Goal: Book appointment/travel/reservation

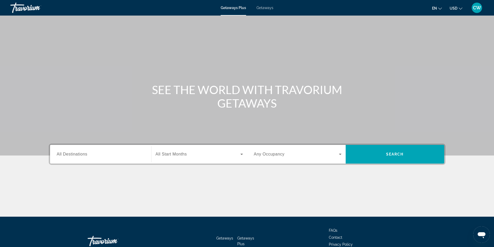
drag, startPoint x: 59, startPoint y: 155, endPoint x: 71, endPoint y: 159, distance: 13.1
click at [59, 155] on span "All Destinations" at bounding box center [72, 154] width 31 height 4
click at [59, 155] on input "Destination All Destinations" at bounding box center [101, 154] width 88 height 6
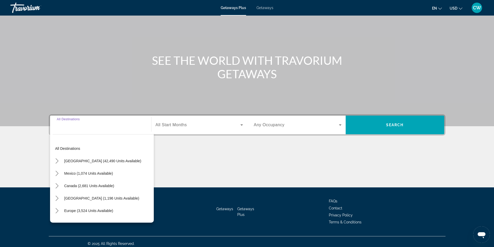
scroll to position [33, 0]
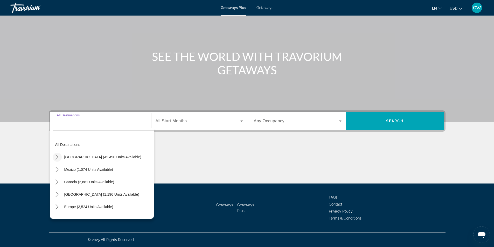
click at [58, 156] on icon "Toggle United States (42,490 units available) submenu" at bounding box center [56, 157] width 5 height 5
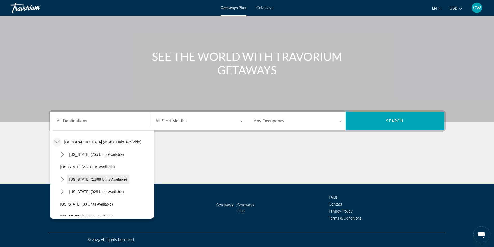
click at [113, 180] on span "[US_STATE] (1,868 units available)" at bounding box center [99, 179] width 58 height 4
type input "**********"
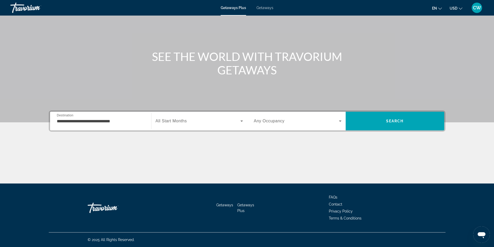
click at [163, 120] on span "All Start Months" at bounding box center [171, 121] width 31 height 4
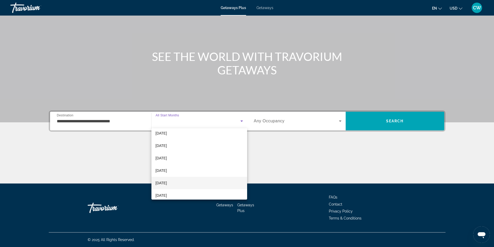
scroll to position [52, 0]
click at [175, 159] on mat-option "[DATE]" at bounding box center [199, 159] width 96 height 12
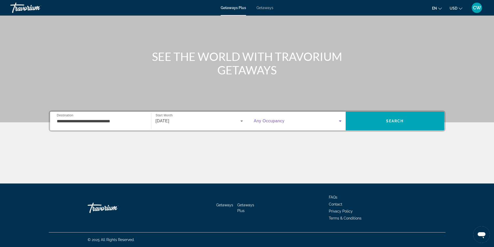
click at [341, 120] on icon "Search widget" at bounding box center [340, 121] width 6 height 6
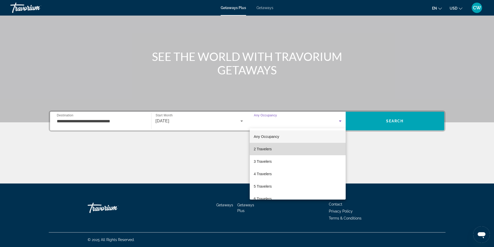
click at [306, 147] on mat-option "2 Travelers" at bounding box center [298, 149] width 96 height 12
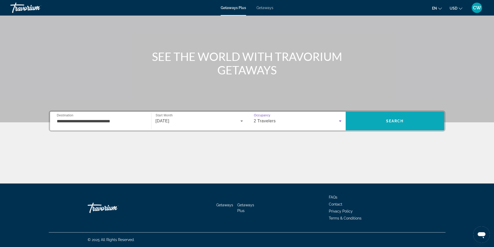
click at [398, 120] on span "Search" at bounding box center [395, 121] width 18 height 4
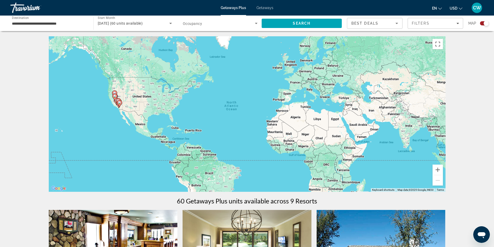
click at [267, 6] on span "Getaways" at bounding box center [264, 8] width 17 height 4
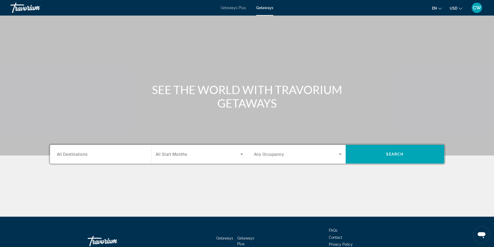
click at [81, 155] on span "All Destinations" at bounding box center [72, 154] width 31 height 5
click at [81, 155] on input "Destination All Destinations" at bounding box center [101, 154] width 88 height 6
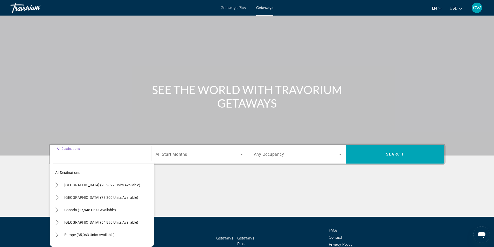
scroll to position [33, 0]
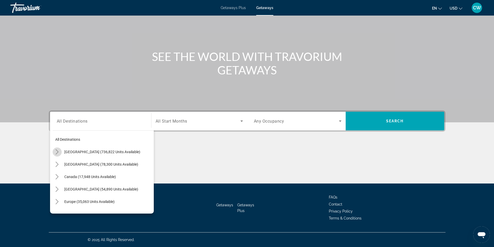
click at [57, 153] on icon "Toggle United States (736,822 units available) submenu" at bounding box center [57, 151] width 3 height 5
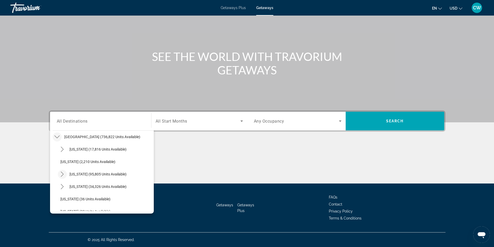
click at [64, 173] on icon "Toggle California (95,805 units available) submenu" at bounding box center [62, 174] width 5 height 5
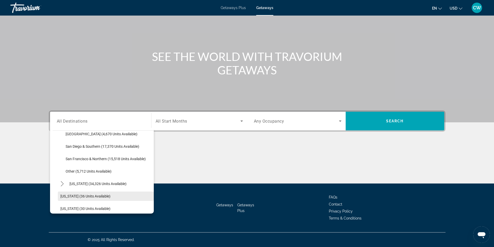
scroll to position [93, 0]
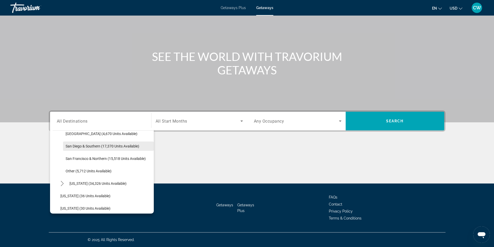
click at [105, 146] on span "San Diego & Southern (17,370 units available)" at bounding box center [103, 146] width 74 height 4
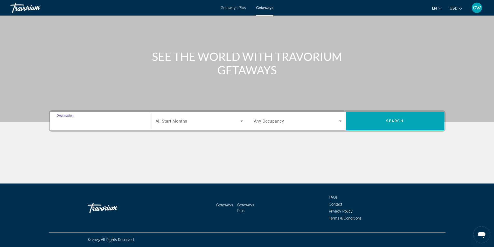
type input "**********"
click at [181, 121] on span "All Start Months" at bounding box center [172, 121] width 32 height 5
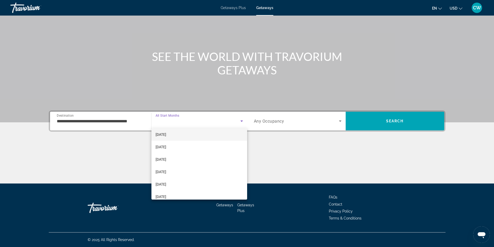
scroll to position [52, 0]
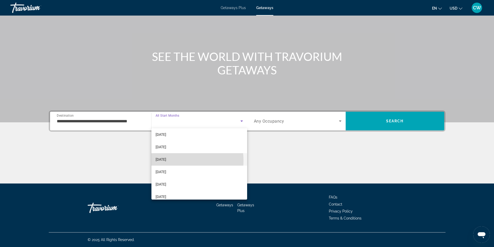
click at [166, 161] on span "[DATE]" at bounding box center [161, 159] width 11 height 6
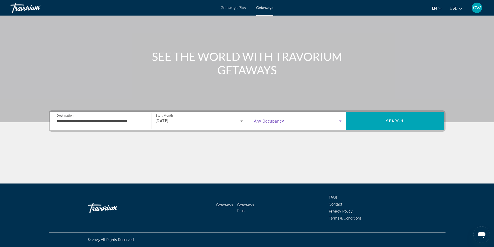
click at [341, 122] on icon "Search widget" at bounding box center [340, 121] width 6 height 6
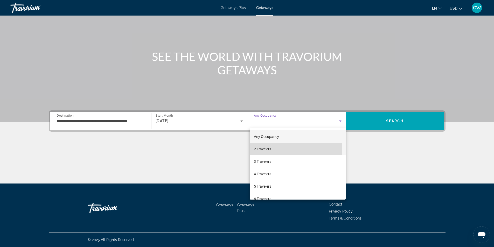
click at [255, 150] on span "2 Travelers" at bounding box center [262, 149] width 17 height 6
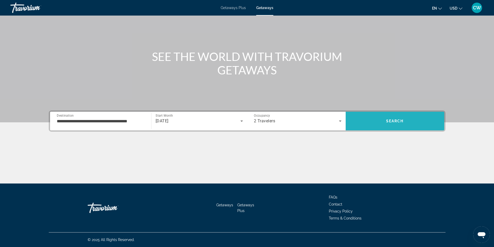
click at [373, 122] on span "Search" at bounding box center [395, 121] width 99 height 12
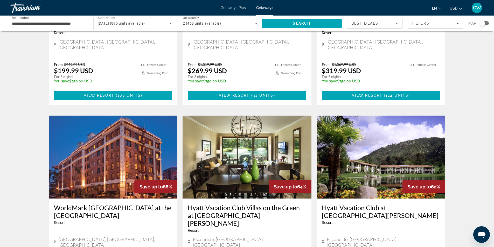
scroll to position [571, 0]
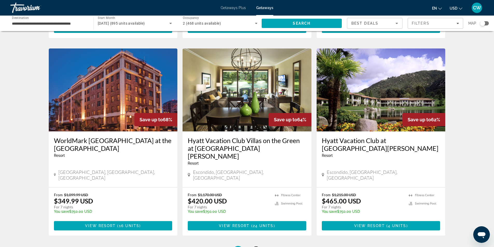
click at [256, 247] on span "2" at bounding box center [256, 251] width 3 height 6
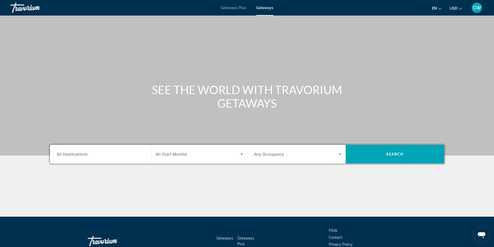
click at [237, 8] on span "Getaways Plus" at bounding box center [233, 8] width 25 height 4
click at [84, 154] on span "All Destinations" at bounding box center [72, 154] width 31 height 5
click at [84, 154] on input "Destination All Destinations" at bounding box center [101, 154] width 88 height 6
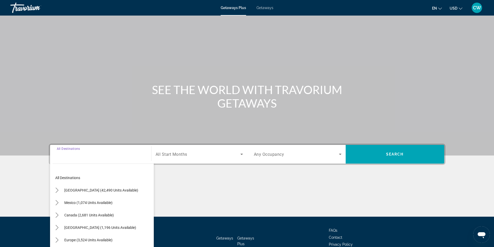
scroll to position [33, 0]
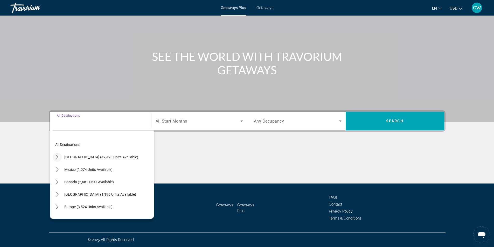
click at [58, 155] on icon "Toggle United States (42,490 units available) submenu" at bounding box center [56, 157] width 5 height 5
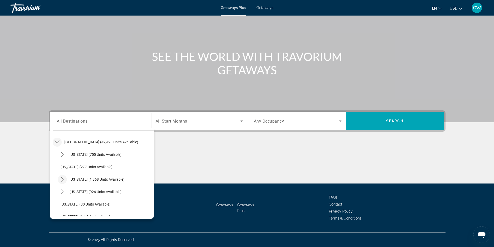
click at [62, 180] on icon "Toggle California (1,868 units available) submenu" at bounding box center [62, 179] width 5 height 5
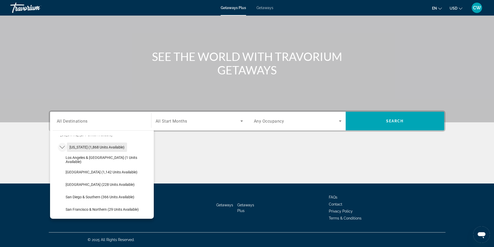
scroll to position [67, 0]
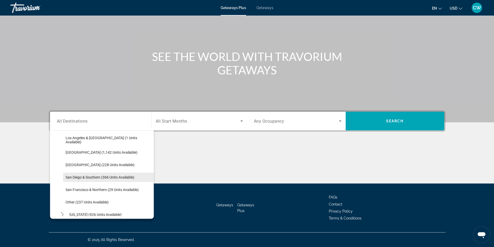
click at [112, 176] on span "San Diego & Southern (366 units available)" at bounding box center [100, 177] width 69 height 4
type input "**********"
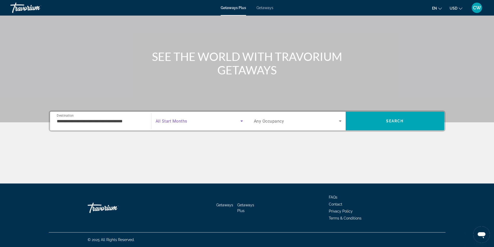
click at [242, 121] on icon "Search widget" at bounding box center [242, 121] width 6 height 6
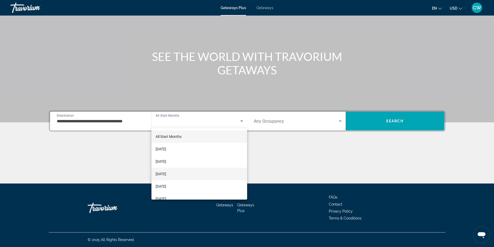
scroll to position [26, 0]
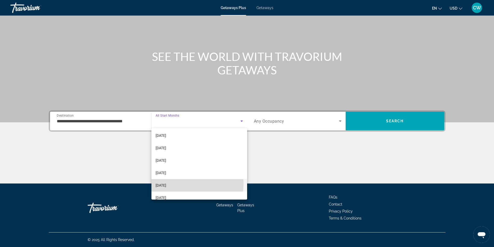
click at [166, 183] on span "[DATE]" at bounding box center [161, 185] width 11 height 6
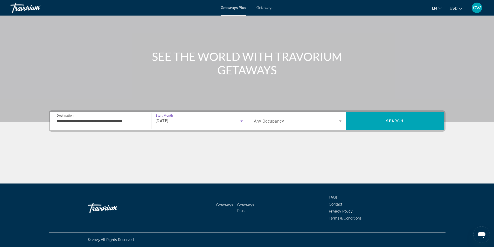
click at [266, 122] on span "Any Occupancy" at bounding box center [269, 121] width 30 height 5
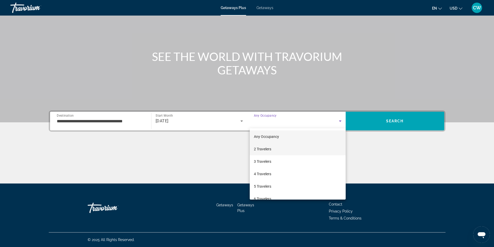
click at [264, 150] on span "2 Travelers" at bounding box center [262, 149] width 17 height 6
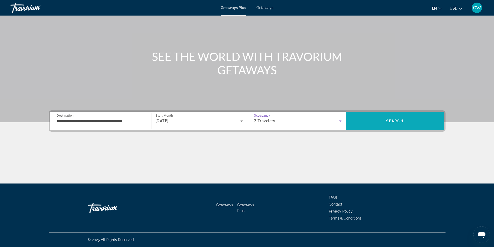
click at [390, 125] on span "Search" at bounding box center [395, 121] width 99 height 12
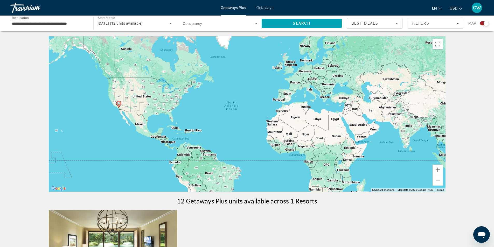
click at [263, 7] on span "Getaways" at bounding box center [264, 8] width 17 height 4
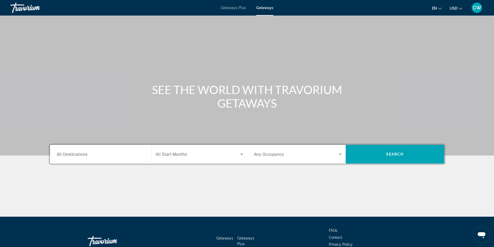
click at [65, 156] on span "All Destinations" at bounding box center [72, 154] width 31 height 5
click at [65, 156] on input "Destination All Destinations" at bounding box center [101, 154] width 88 height 6
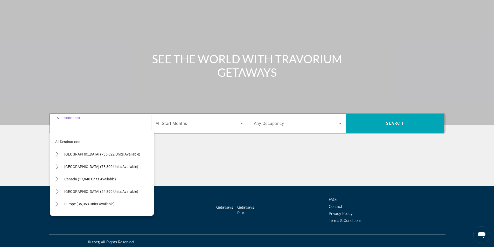
scroll to position [33, 0]
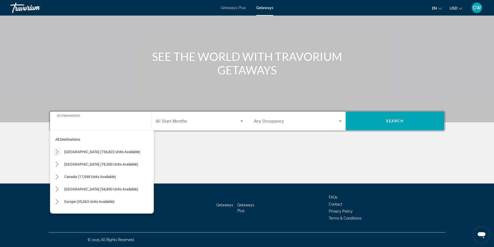
click at [57, 152] on icon "Toggle United States (736,822 units available) submenu" at bounding box center [56, 151] width 5 height 5
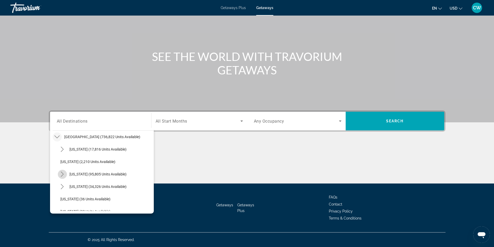
click at [62, 175] on icon "Toggle California (95,805 units available) submenu" at bounding box center [62, 174] width 5 height 5
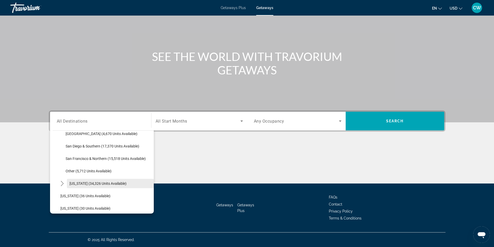
scroll to position [119, 0]
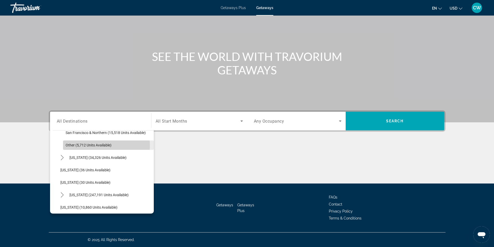
click at [90, 146] on span "Other (5,712 units available)" at bounding box center [89, 145] width 46 height 4
type input "**********"
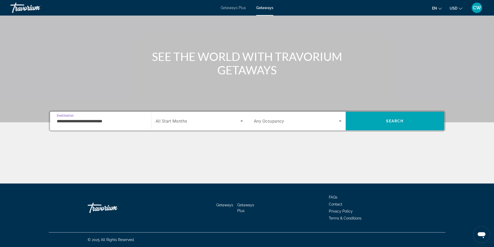
click at [181, 124] on div "Search widget" at bounding box center [199, 121] width 87 height 15
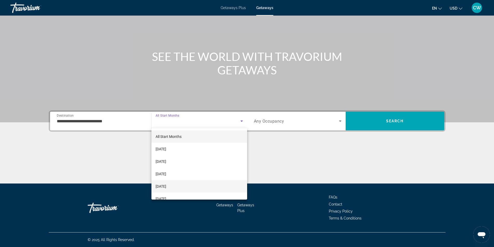
scroll to position [52, 0]
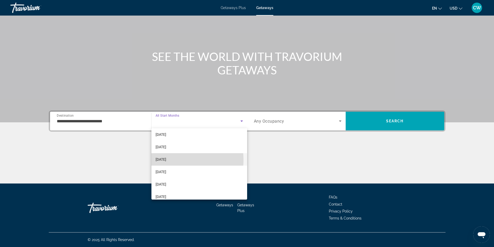
click at [166, 160] on span "[DATE]" at bounding box center [161, 159] width 11 height 6
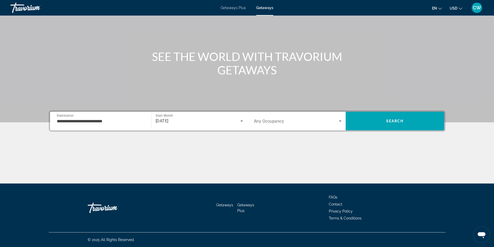
click at [277, 116] on div "Search widget" at bounding box center [298, 121] width 88 height 15
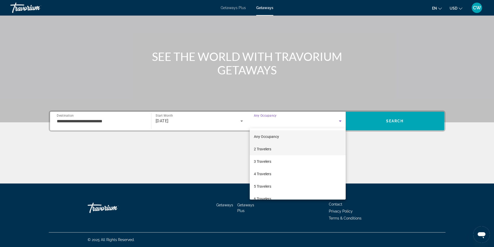
click at [265, 149] on span "2 Travelers" at bounding box center [262, 149] width 17 height 6
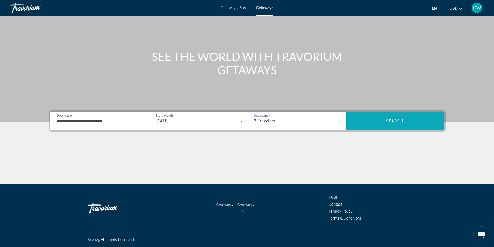
click at [376, 117] on span "Search" at bounding box center [395, 121] width 99 height 12
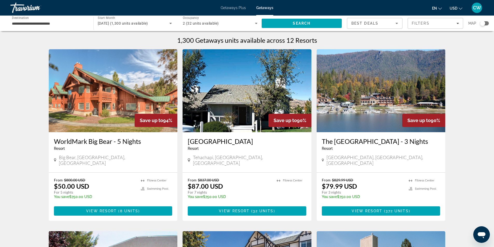
click at [234, 9] on span "Getaways Plus" at bounding box center [233, 8] width 25 height 4
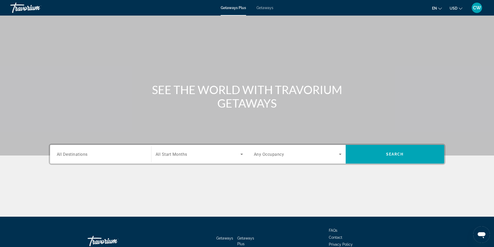
click at [82, 163] on div "Destination All Destinations" at bounding box center [101, 154] width 96 height 19
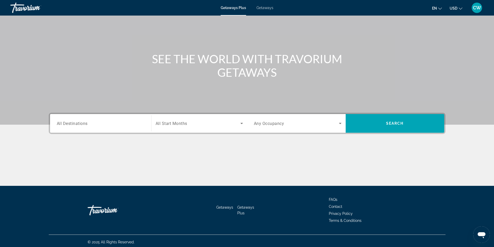
scroll to position [33, 0]
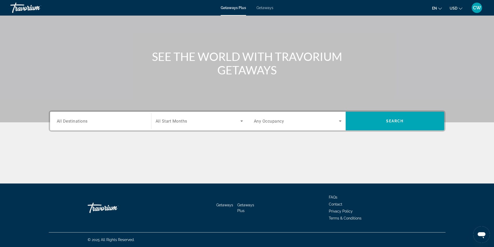
click at [77, 121] on span "All Destinations" at bounding box center [72, 121] width 31 height 5
click at [77, 121] on input "Destination All Destinations" at bounding box center [101, 121] width 88 height 6
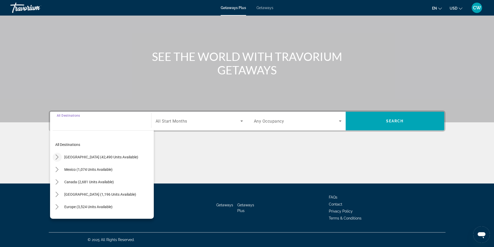
click at [58, 157] on icon "Toggle United States (42,490 units available) submenu" at bounding box center [56, 157] width 5 height 5
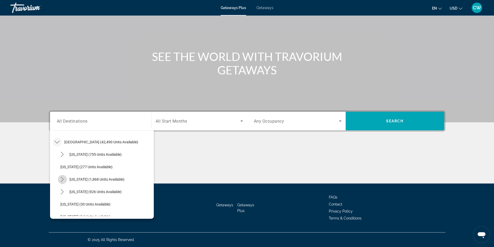
click at [61, 179] on icon "Toggle California (1,868 units available) submenu" at bounding box center [62, 179] width 5 height 5
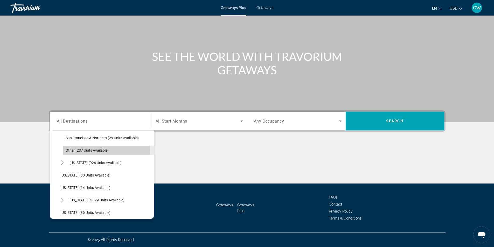
click at [77, 150] on span "Other (237 units available)" at bounding box center [87, 150] width 43 height 4
type input "**********"
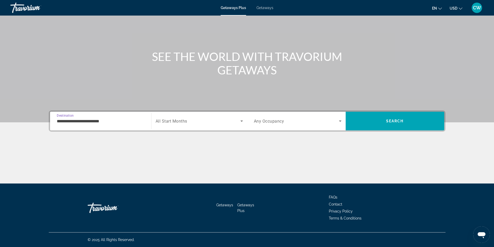
click at [176, 121] on span "All Start Months" at bounding box center [172, 121] width 32 height 5
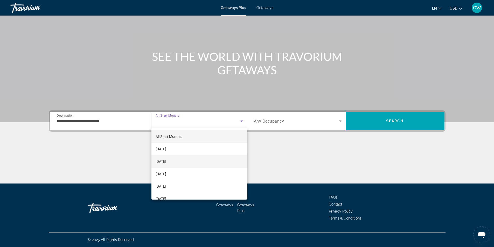
scroll to position [52, 0]
click at [166, 159] on span "[DATE]" at bounding box center [161, 159] width 11 height 6
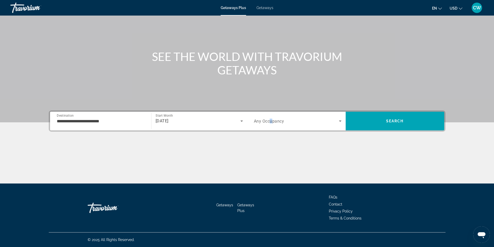
click at [272, 122] on span "Any Occupancy" at bounding box center [269, 121] width 30 height 5
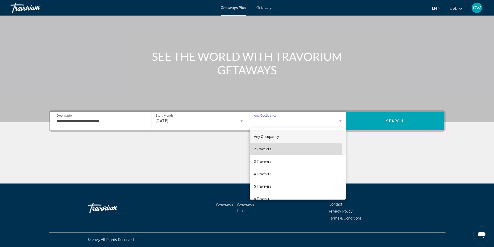
click at [264, 148] on span "2 Travelers" at bounding box center [262, 149] width 17 height 6
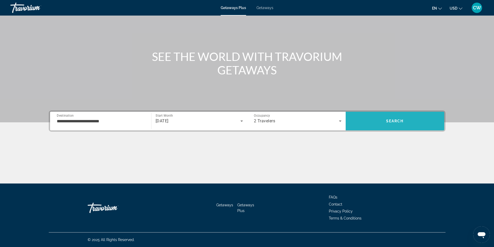
click at [370, 128] on span "Search" at bounding box center [395, 121] width 99 height 19
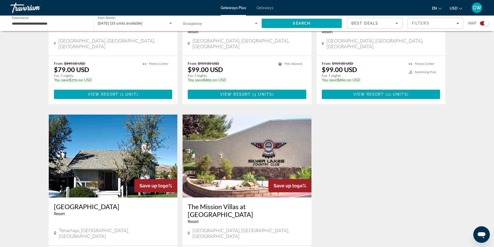
scroll to position [337, 0]
